Goal: Information Seeking & Learning: Learn about a topic

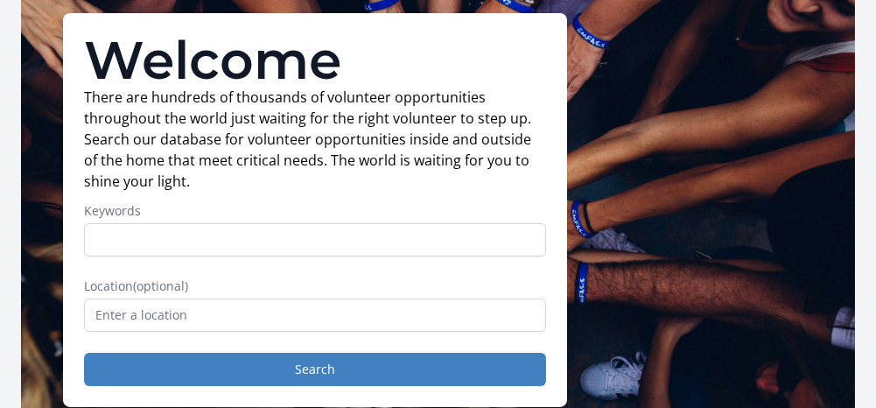
scroll to position [140, 0]
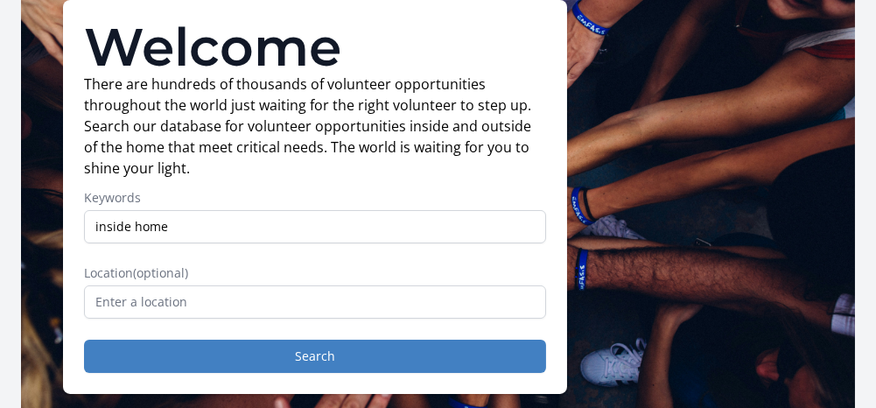
type input "inside home"
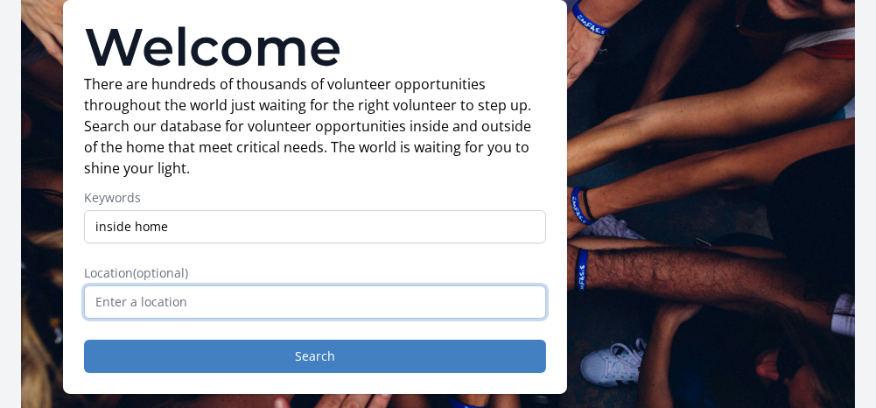
click at [106, 296] on input "text" at bounding box center [315, 301] width 462 height 33
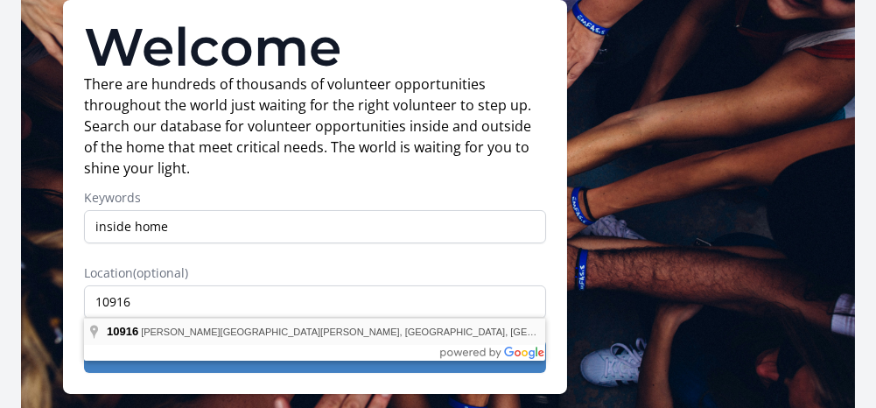
type input "[PERSON_NAME][GEOGRAPHIC_DATA][PERSON_NAME], [GEOGRAPHIC_DATA]"
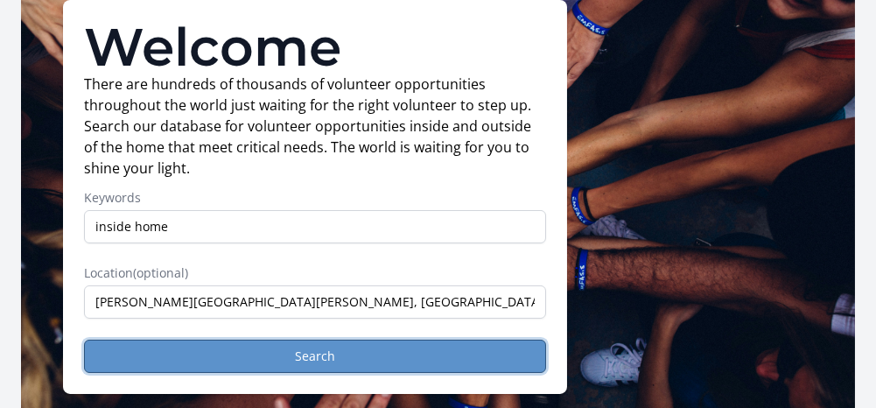
click at [222, 357] on button "Search" at bounding box center [315, 356] width 462 height 33
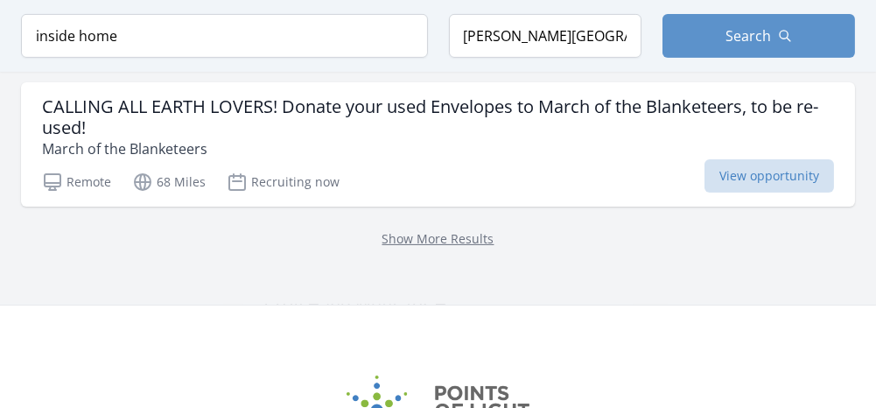
scroll to position [1190, 0]
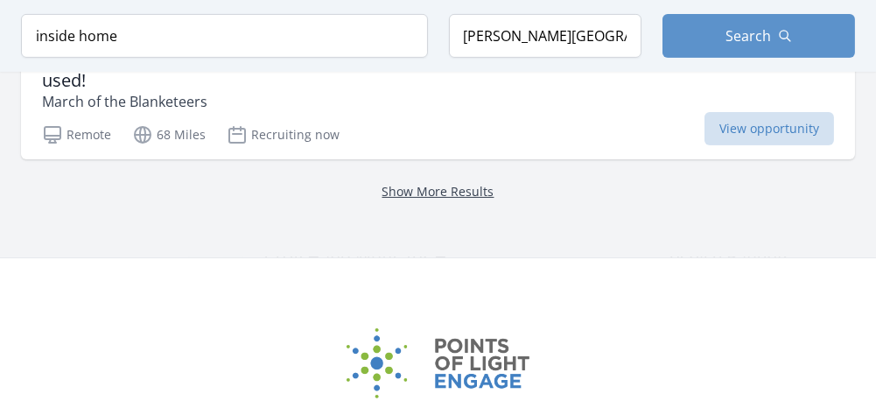
click at [436, 183] on link "Show More Results" at bounding box center [438, 191] width 112 height 17
click at [439, 183] on link "Show More Results" at bounding box center [438, 191] width 112 height 17
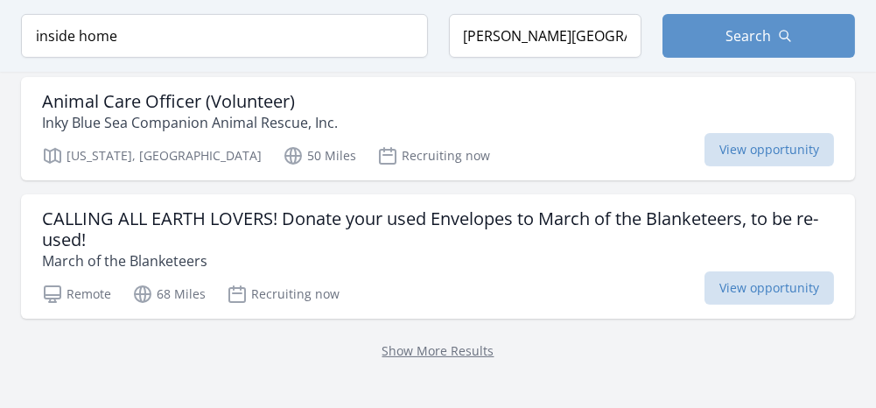
scroll to position [985, 0]
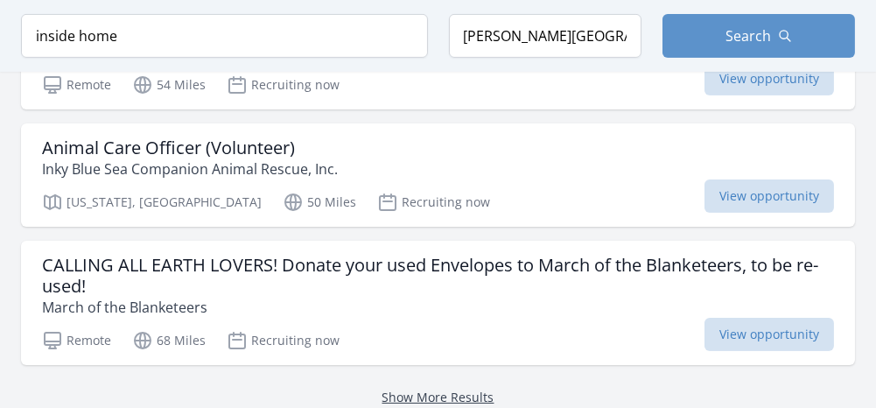
click at [398, 389] on link "Show More Results" at bounding box center [438, 397] width 112 height 17
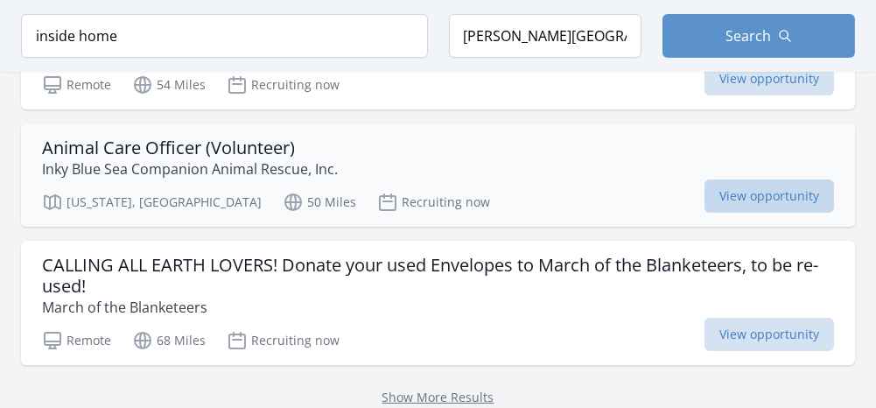
click at [738, 179] on span "View opportunity" at bounding box center [770, 195] width 130 height 33
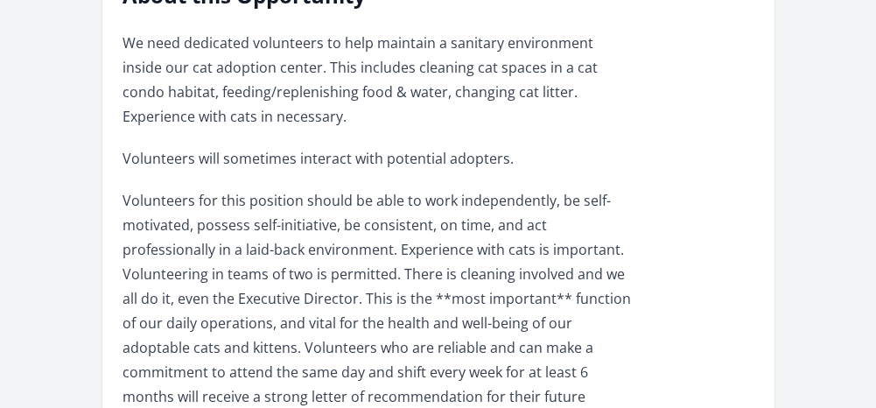
scroll to position [525, 0]
